Goal: Transaction & Acquisition: Obtain resource

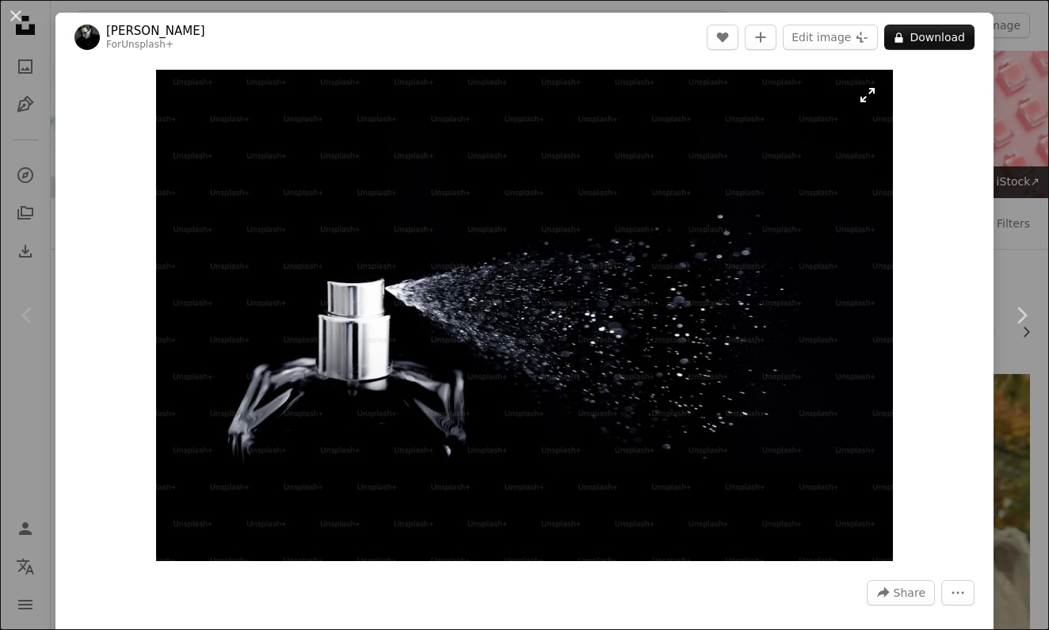
scroll to position [21, 0]
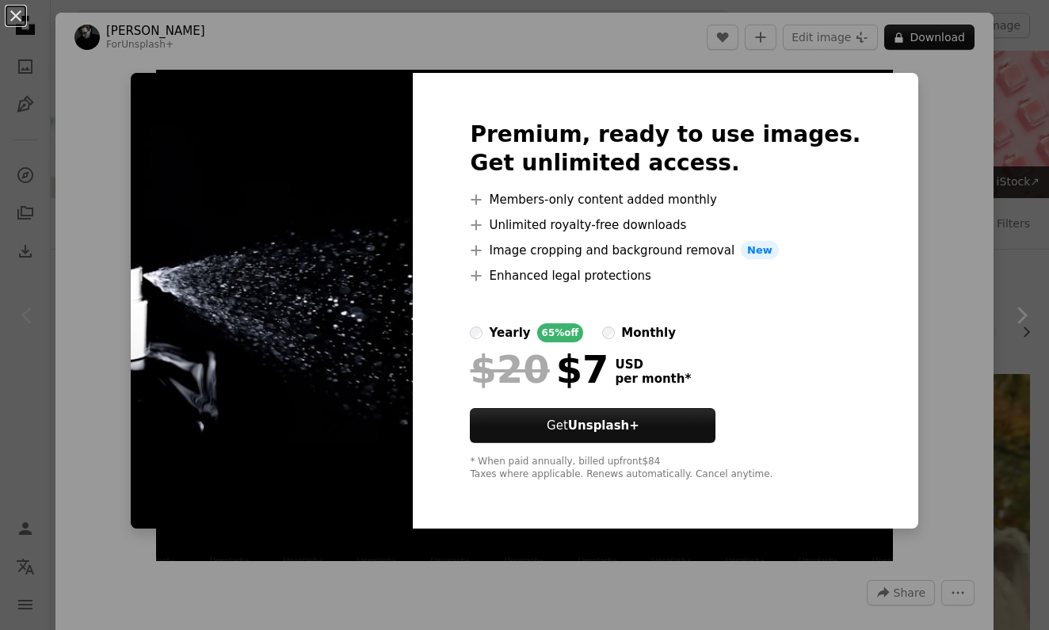
click at [78, 0] on div "An X shape Premium, ready to use images. Get unlimited access. A plus sign Memb…" at bounding box center [524, 315] width 1049 height 630
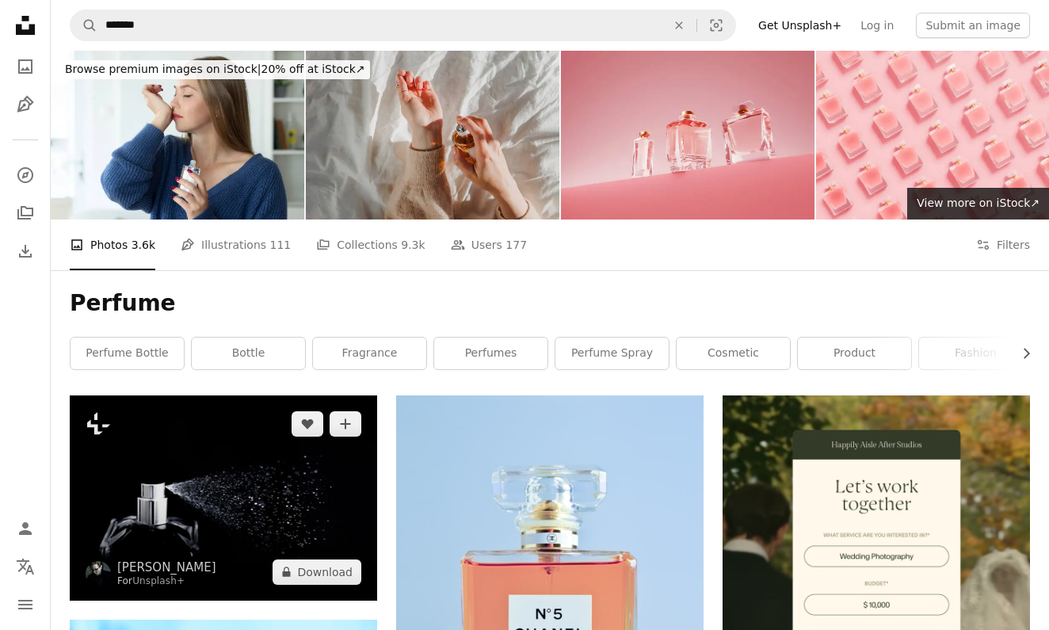
click at [259, 418] on img at bounding box center [223, 497] width 307 height 204
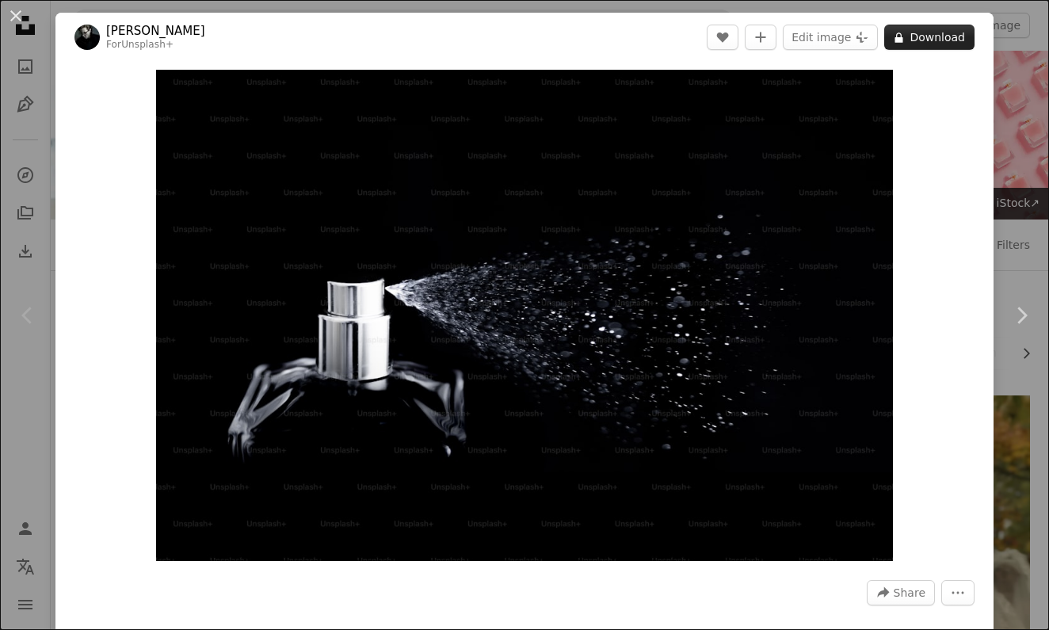
click at [931, 37] on button "A lock Download" at bounding box center [929, 37] width 90 height 25
click at [941, 36] on button "A lock Download" at bounding box center [929, 37] width 90 height 25
